Goal: Check status

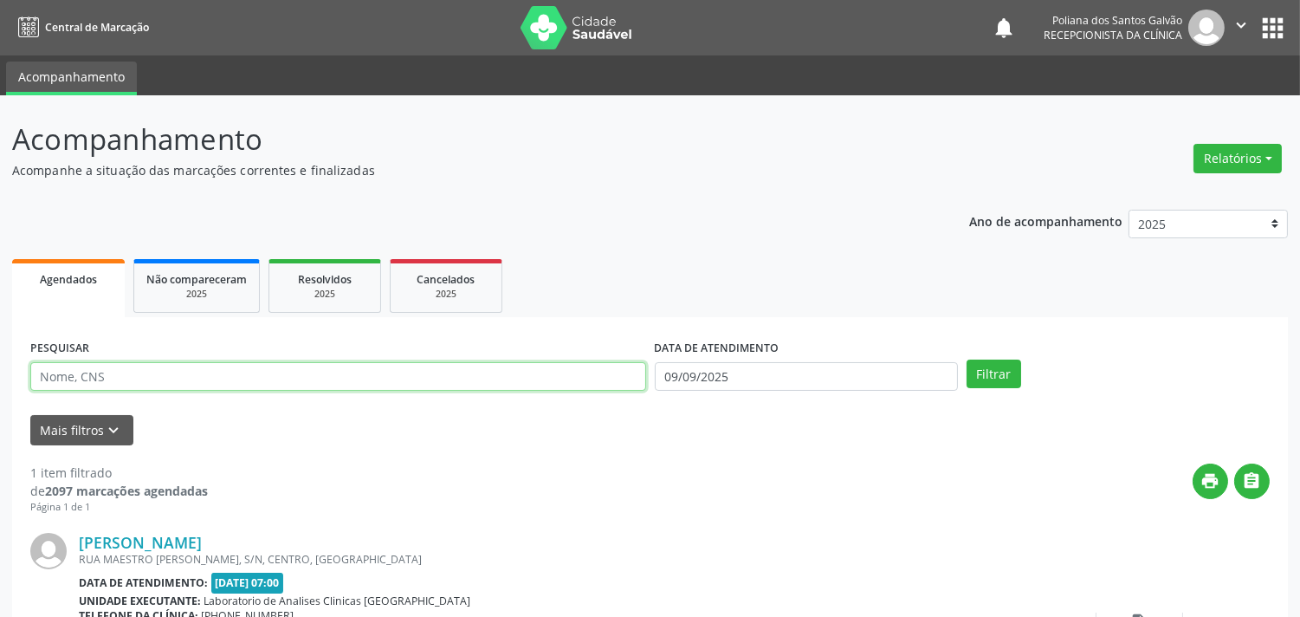
click at [541, 374] on input "text" at bounding box center [338, 376] width 616 height 29
type input "[PERSON_NAME]"
click at [967, 359] on button "Filtrar" at bounding box center [994, 373] width 55 height 29
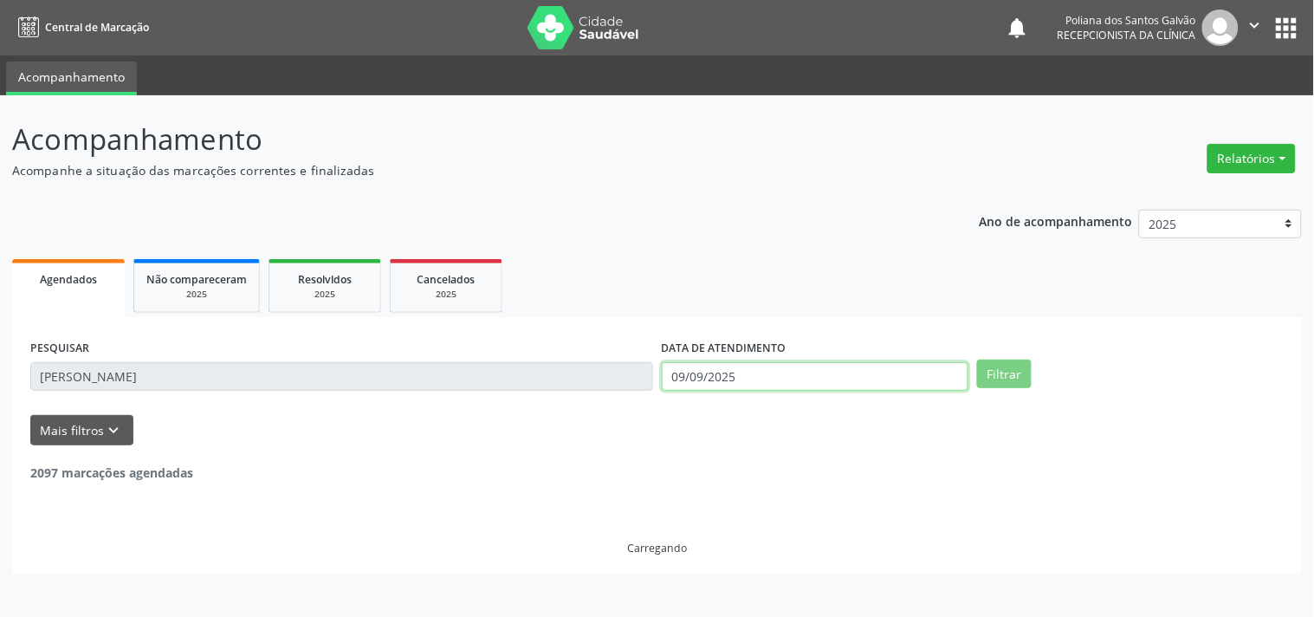
click at [829, 368] on input "09/09/2025" at bounding box center [815, 376] width 307 height 29
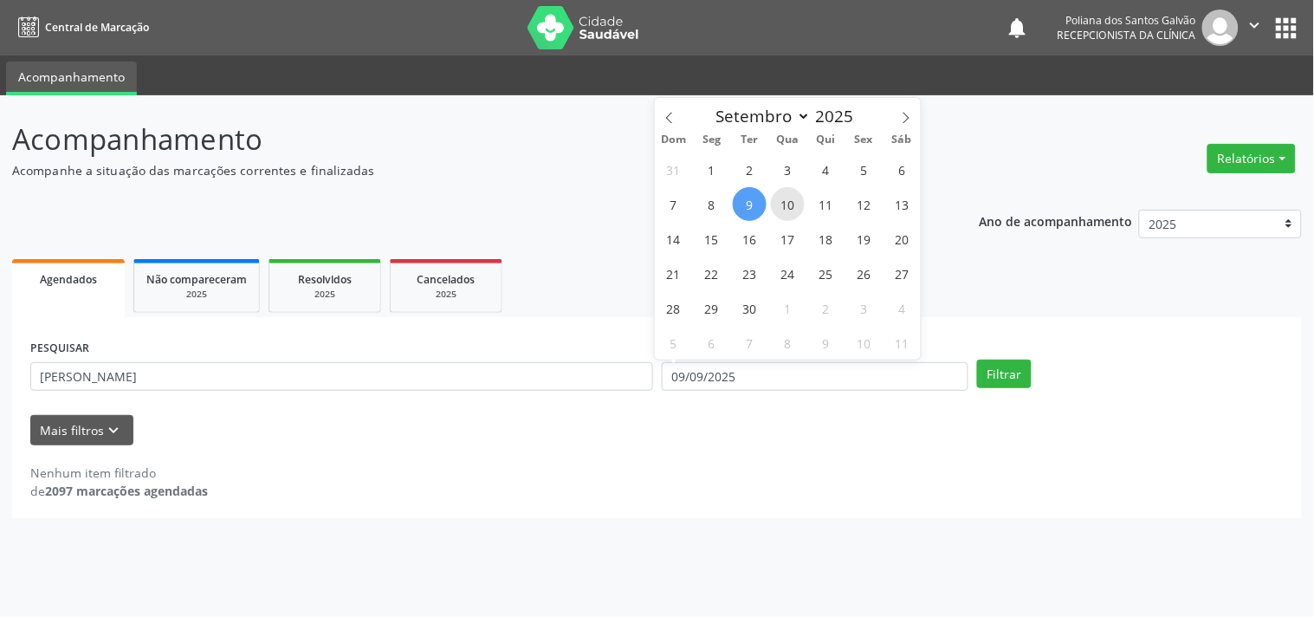
click at [785, 206] on span "10" at bounding box center [788, 204] width 34 height 34
type input "[DATE]"
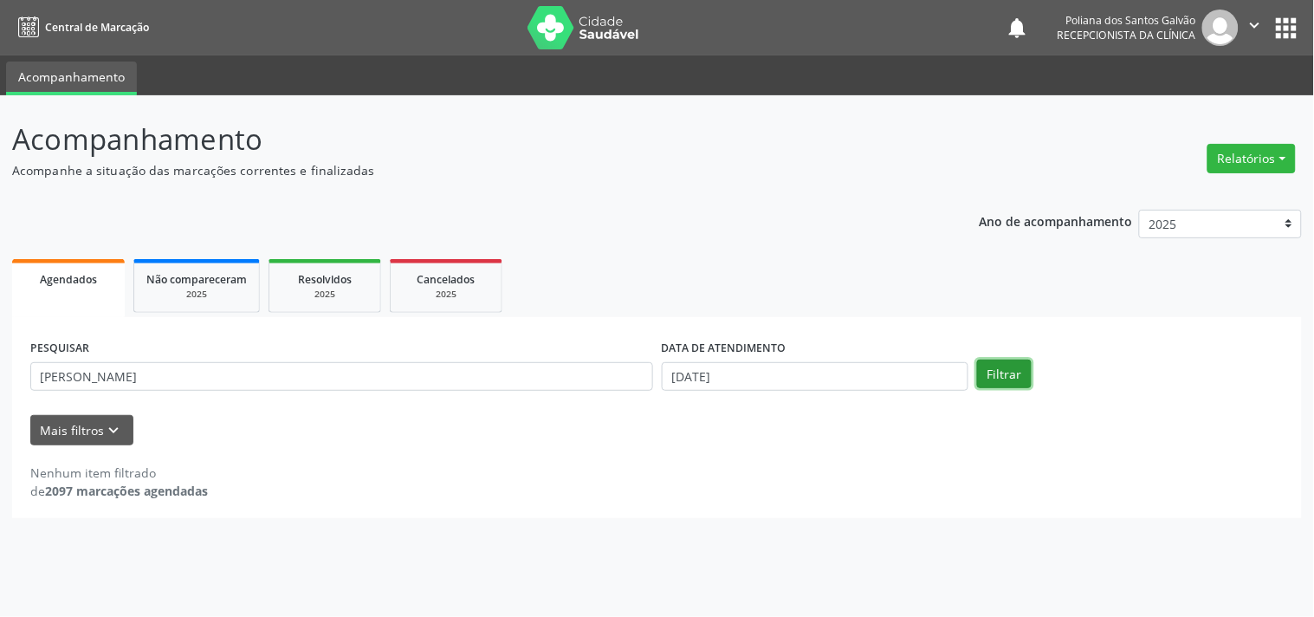
click at [986, 361] on button "Filtrar" at bounding box center [1004, 373] width 55 height 29
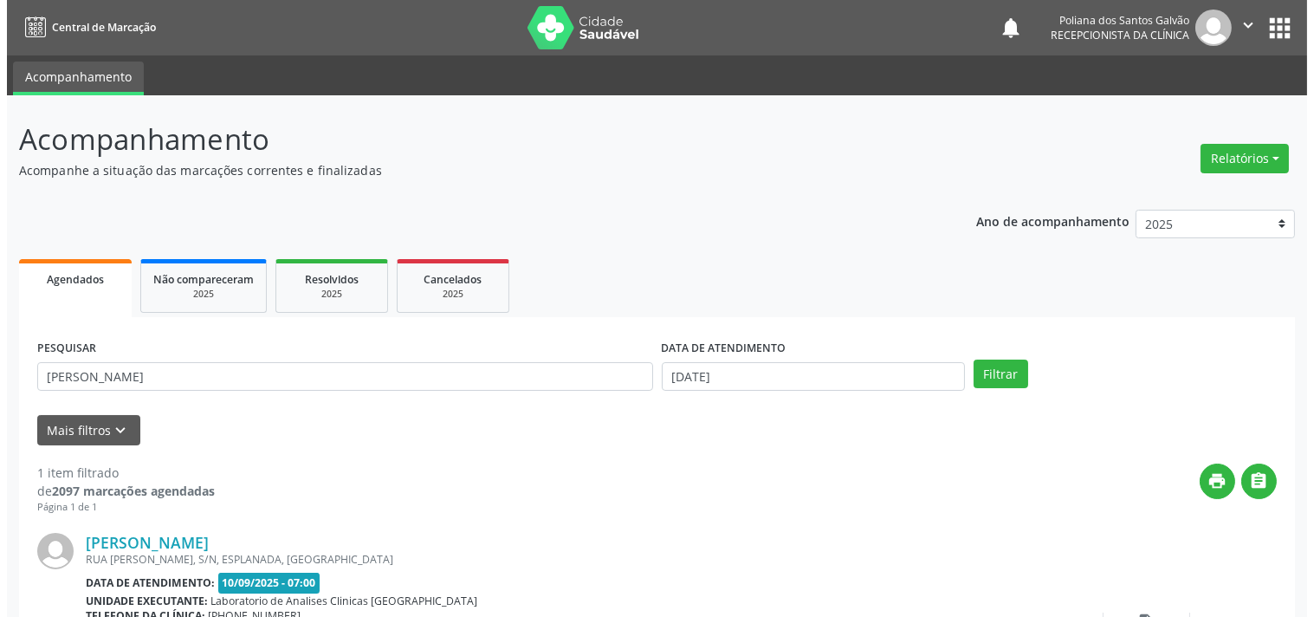
scroll to position [160, 0]
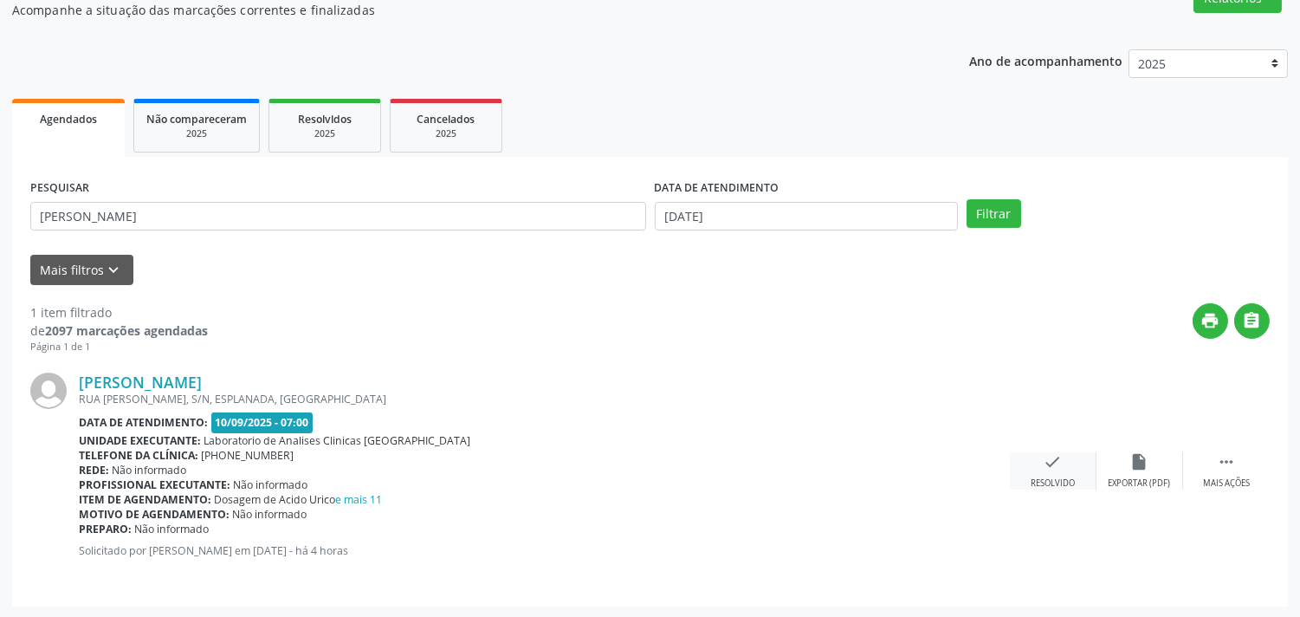
click at [1063, 465] on div "check Resolvido" at bounding box center [1053, 470] width 87 height 37
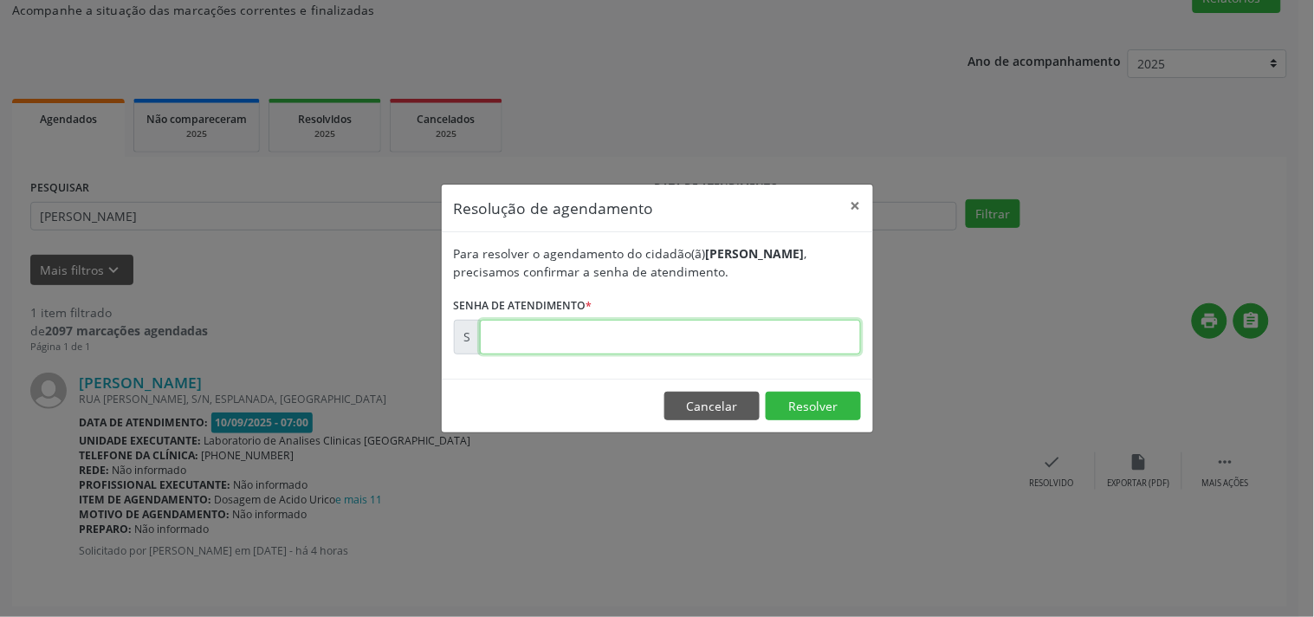
click at [806, 320] on input "text" at bounding box center [670, 337] width 381 height 35
type input "00175880"
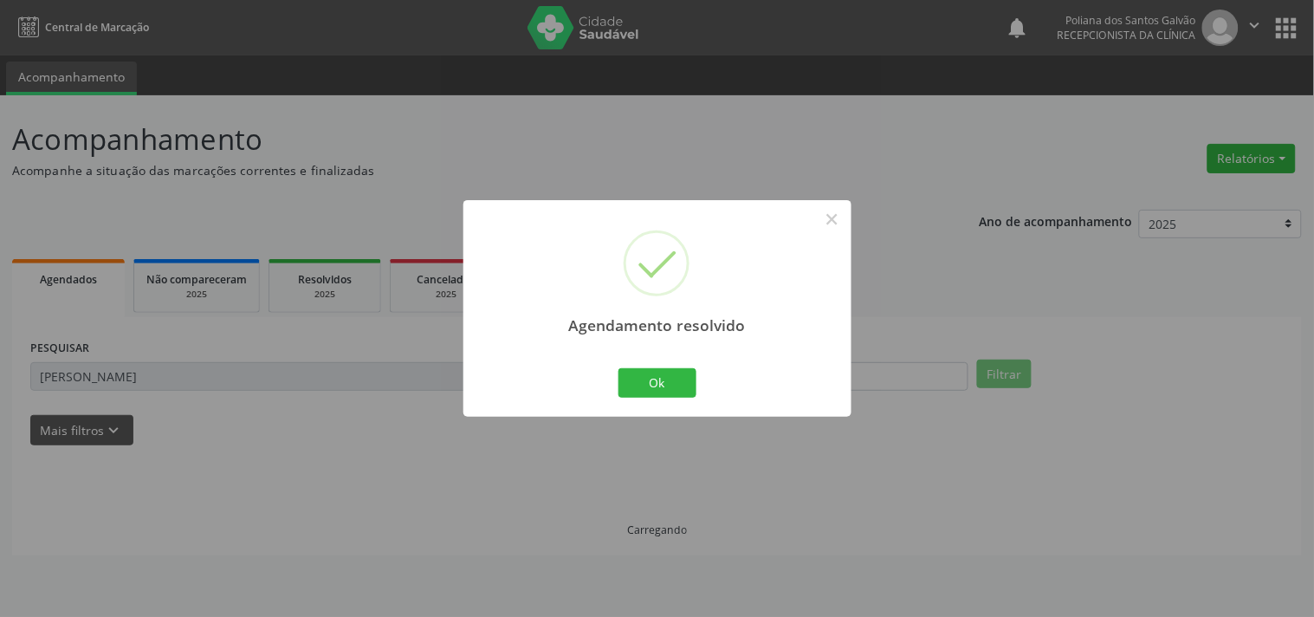
scroll to position [0, 0]
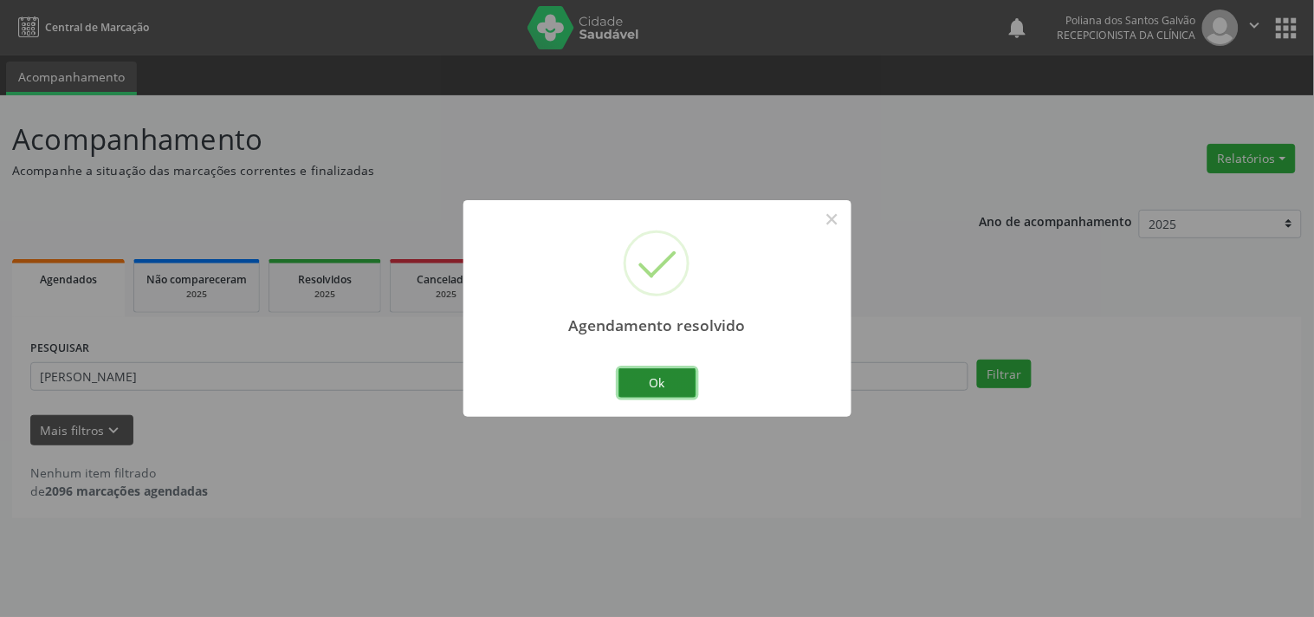
click at [667, 381] on button "Ok" at bounding box center [657, 382] width 78 height 29
